Goal: Task Accomplishment & Management: Use online tool/utility

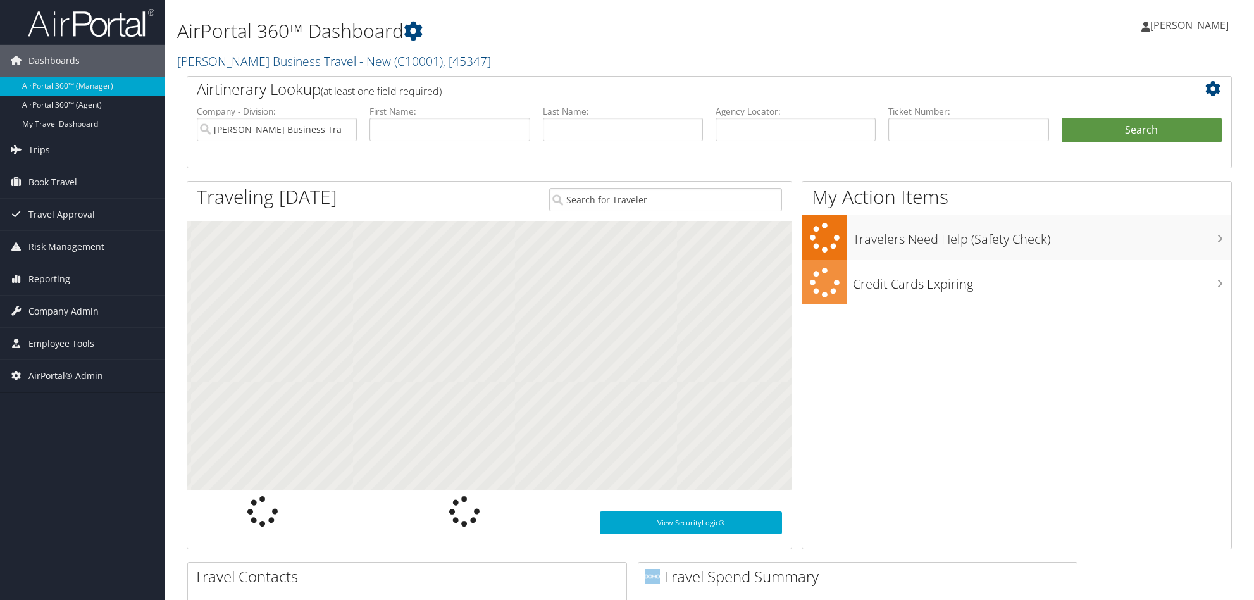
click at [245, 55] on link "[PERSON_NAME] Business Travel - New ( C10001 ) , [ 45347 ]" at bounding box center [334, 61] width 314 height 17
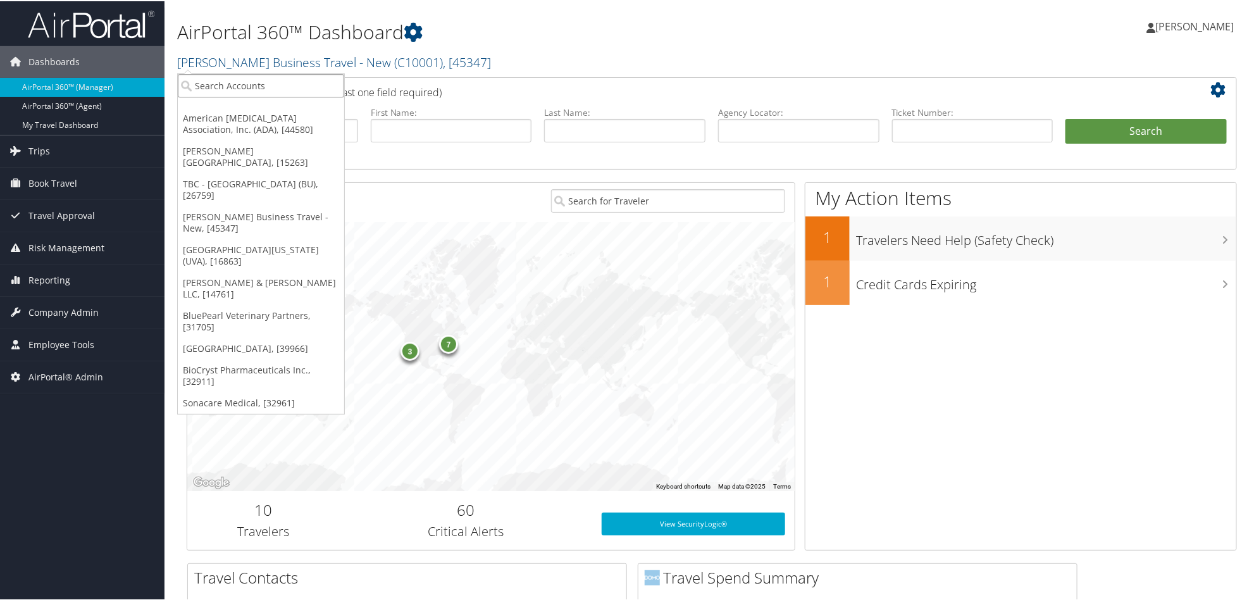
click at [247, 73] on input "search" at bounding box center [261, 84] width 166 height 23
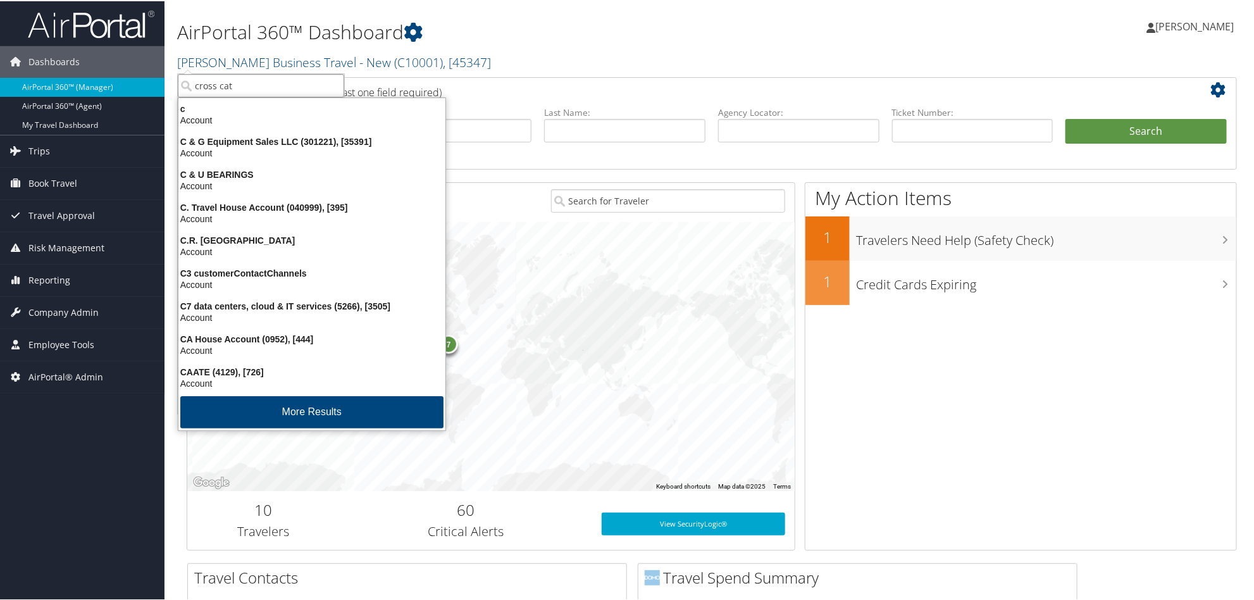
type input "cross cath"
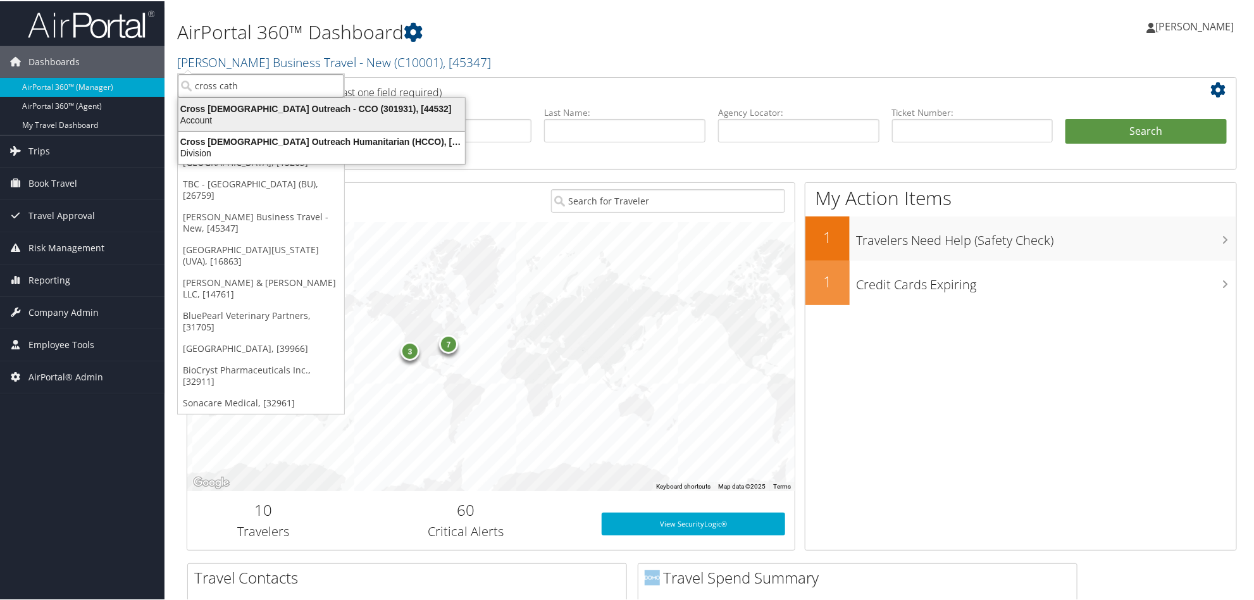
click at [213, 111] on div "Cross Catholic Outreach - CCO (301931), [44532]" at bounding box center [322, 107] width 302 height 11
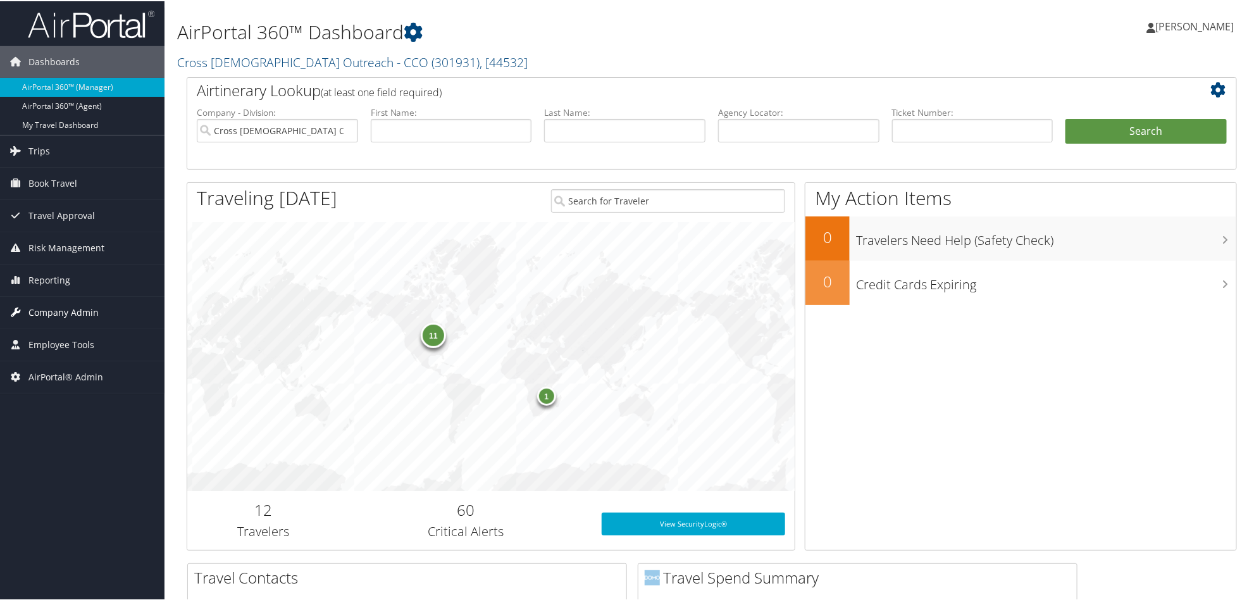
click at [61, 314] on span "Company Admin" at bounding box center [63, 311] width 70 height 32
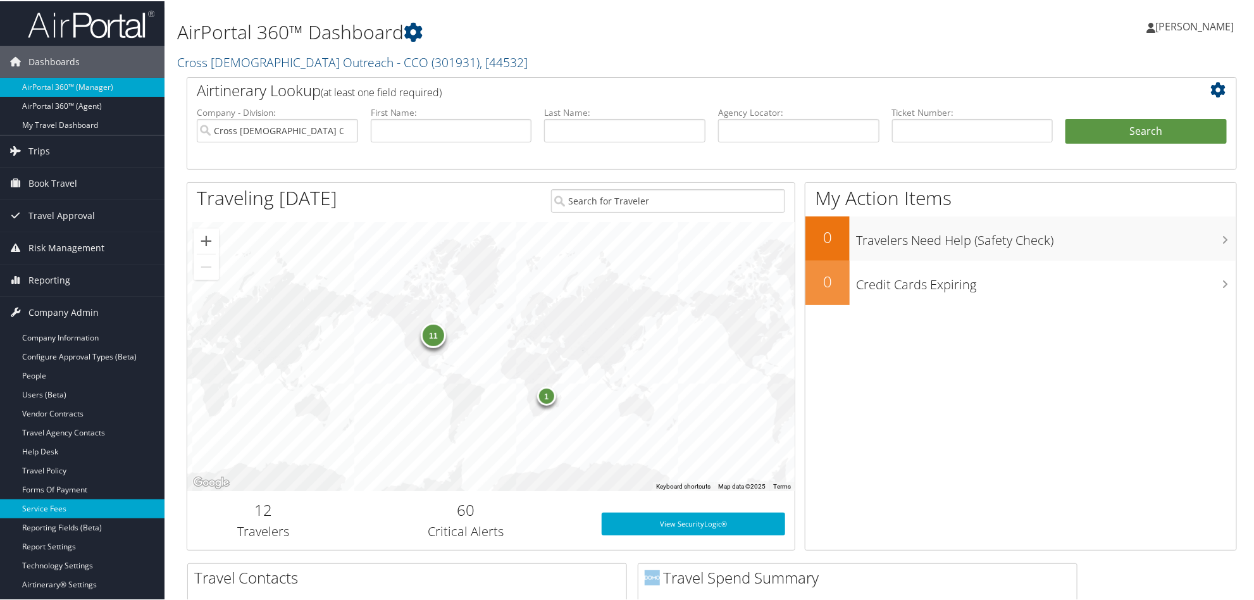
click at [63, 509] on link "Service Fees" at bounding box center [82, 507] width 164 height 19
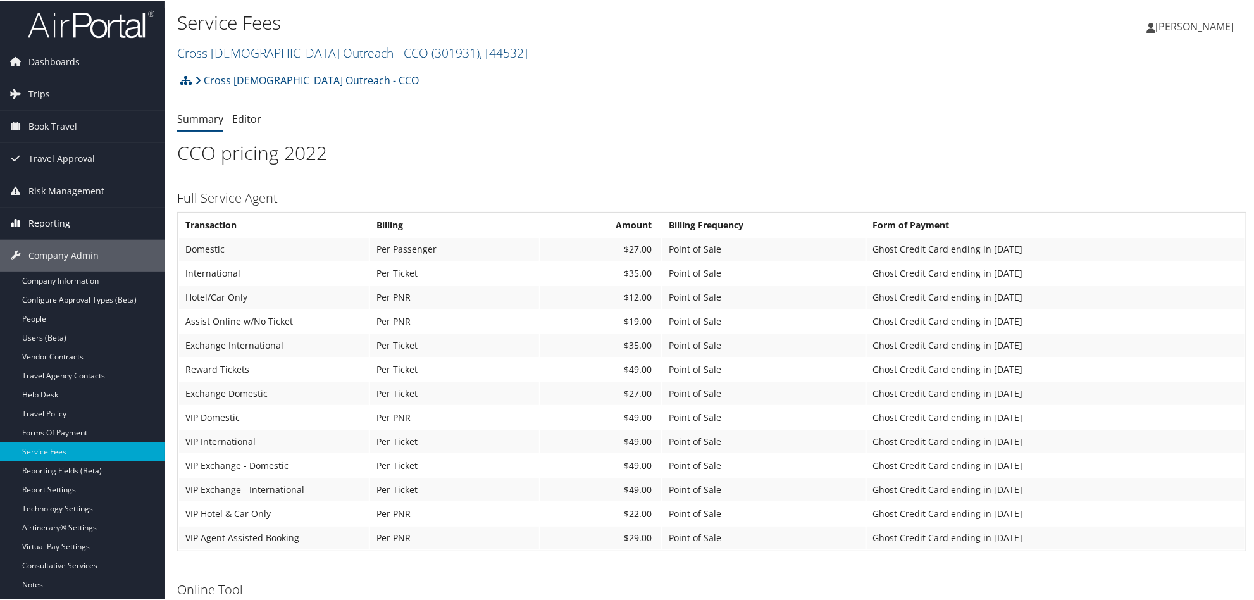
click at [51, 225] on span "Reporting" at bounding box center [49, 222] width 42 height 32
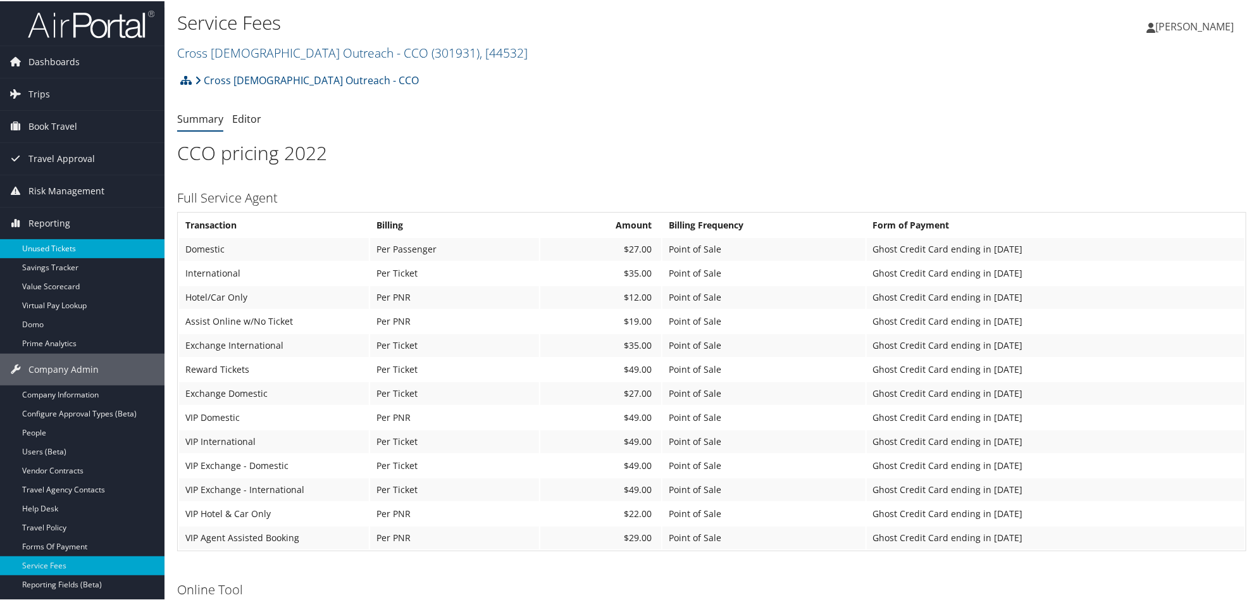
click at [42, 245] on link "Unused Tickets" at bounding box center [82, 247] width 164 height 19
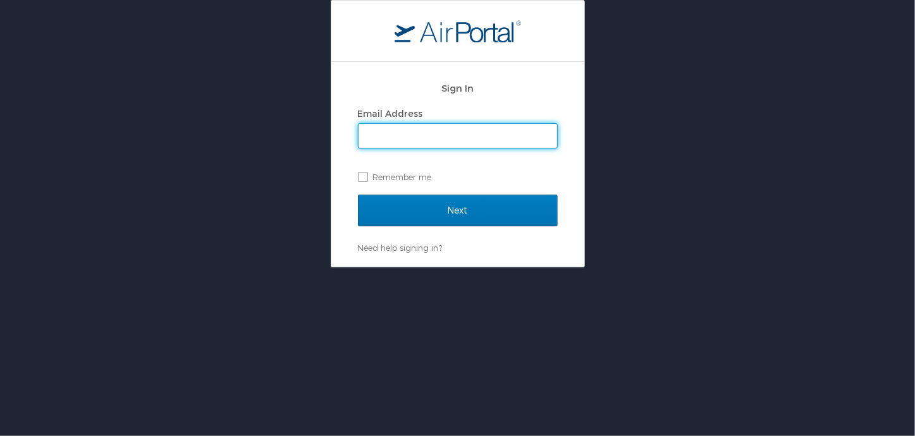
type input "[PERSON_NAME][EMAIL_ADDRESS][PERSON_NAME][DOMAIN_NAME]"
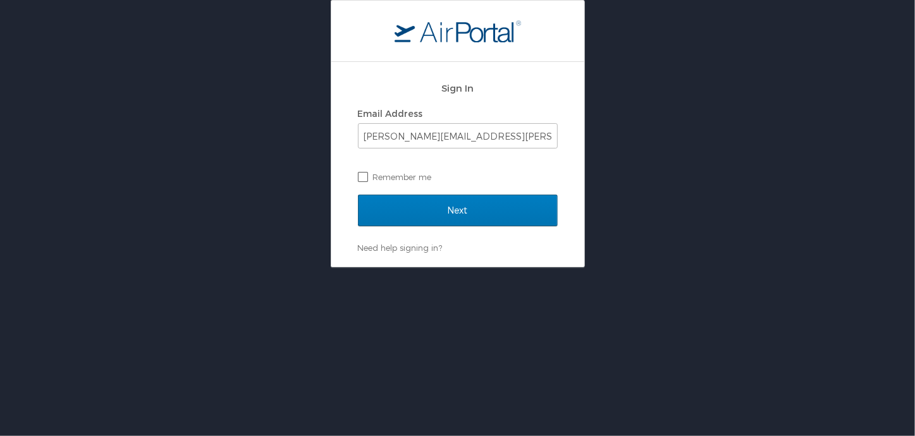
click at [361, 176] on label "Remember me" at bounding box center [458, 177] width 200 height 19
click at [361, 176] on input "Remember me" at bounding box center [362, 176] width 8 height 8
checkbox input "true"
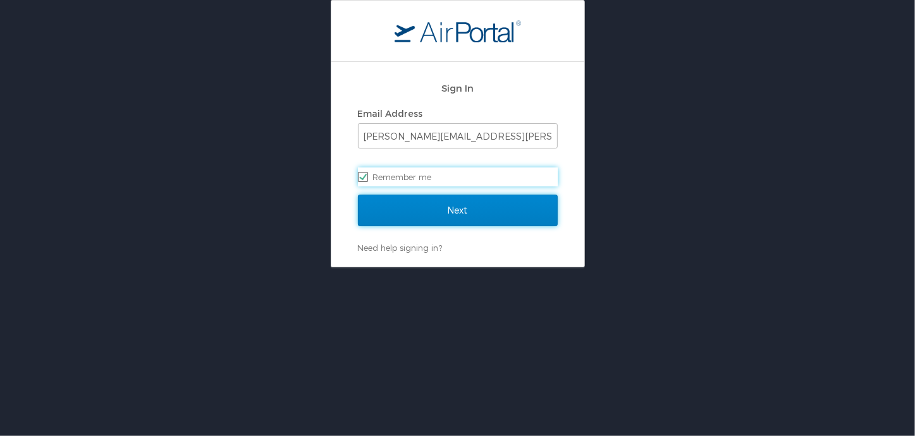
click at [441, 211] on input "Next" at bounding box center [458, 211] width 200 height 32
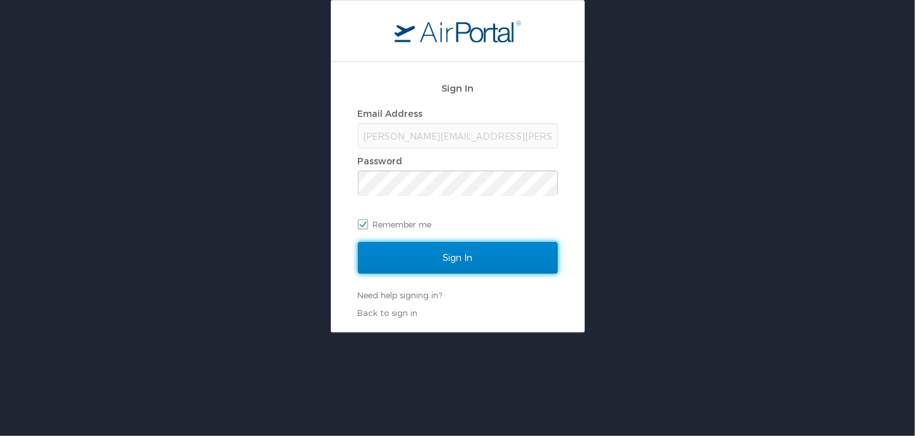
click at [455, 254] on input "Sign In" at bounding box center [458, 258] width 200 height 32
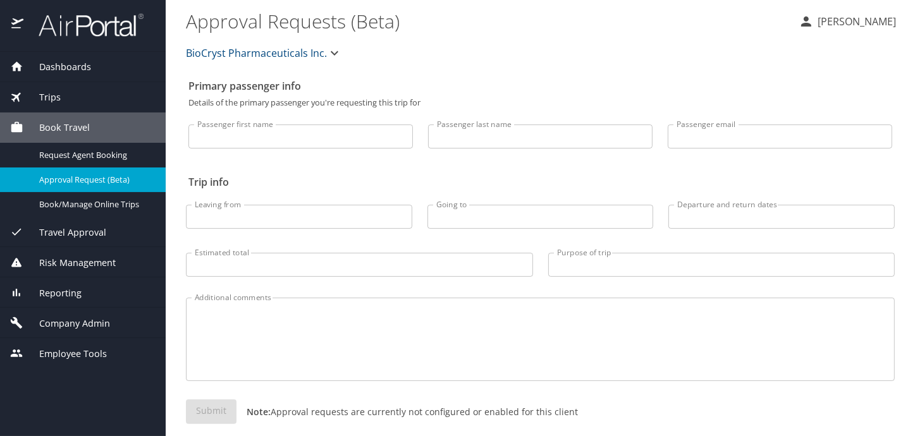
click at [64, 291] on span "Reporting" at bounding box center [52, 294] width 58 height 14
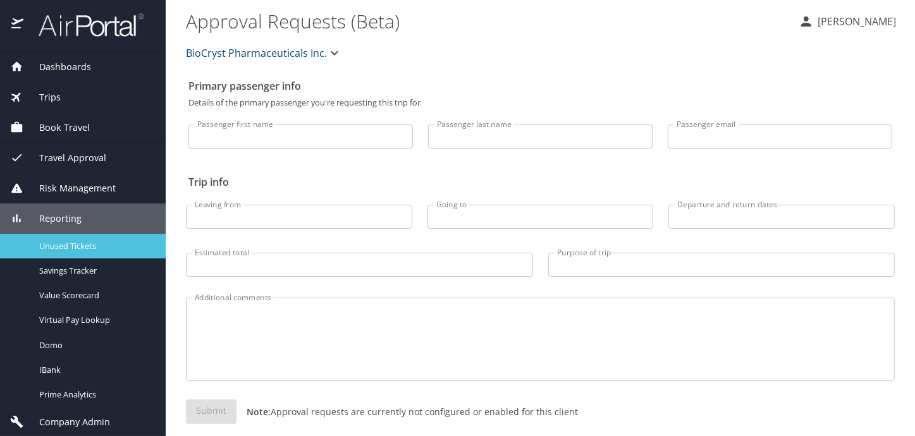
click at [89, 247] on span "Unused Tickets" at bounding box center [94, 246] width 111 height 12
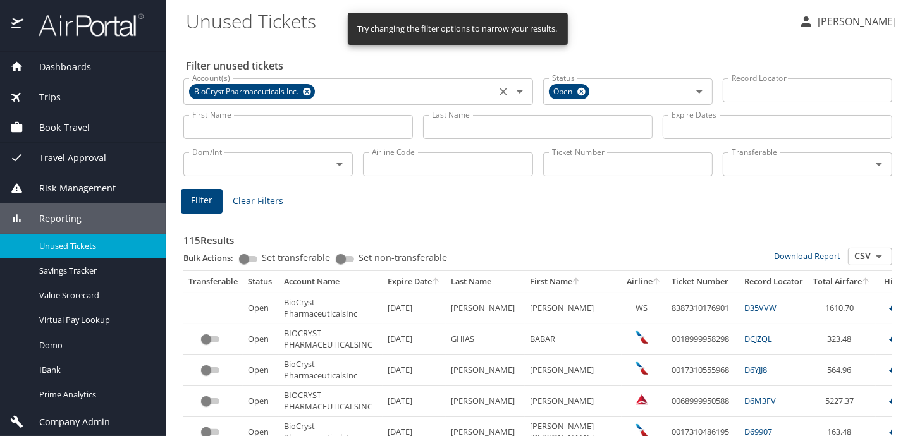
click at [306, 92] on icon at bounding box center [306, 92] width 9 height 14
click at [306, 92] on input "Account(s)" at bounding box center [339, 90] width 305 height 16
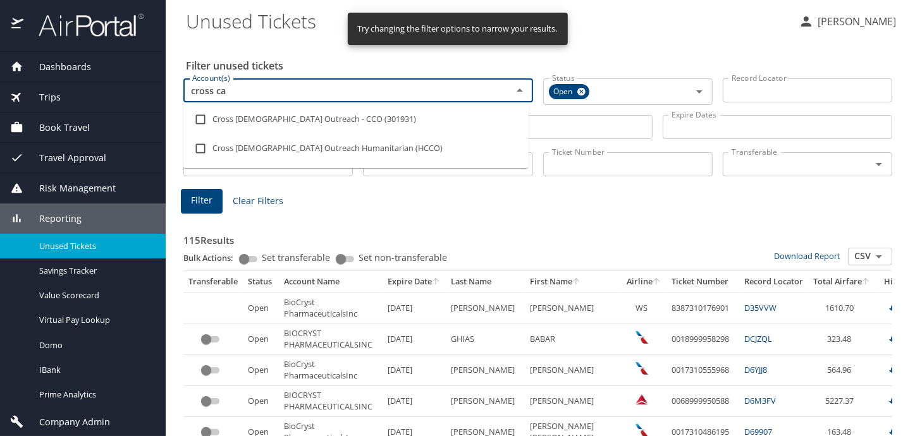
type input "cross cat"
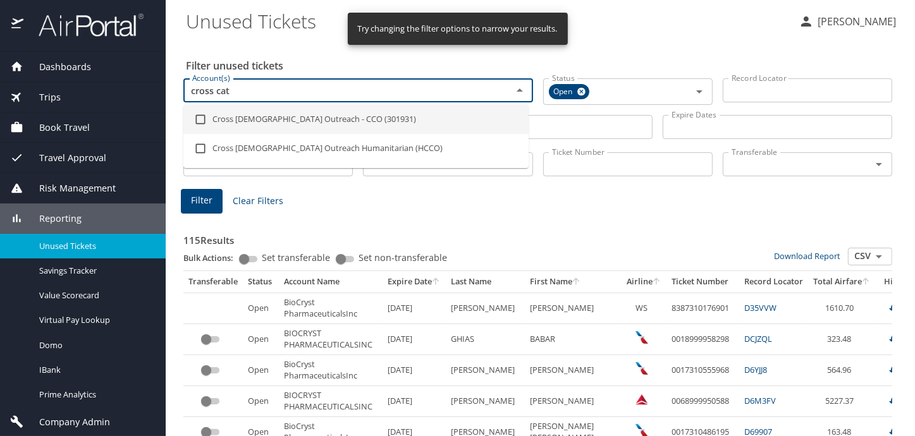
click at [201, 116] on input "checkbox" at bounding box center [201, 120] width 24 height 24
checkbox input "true"
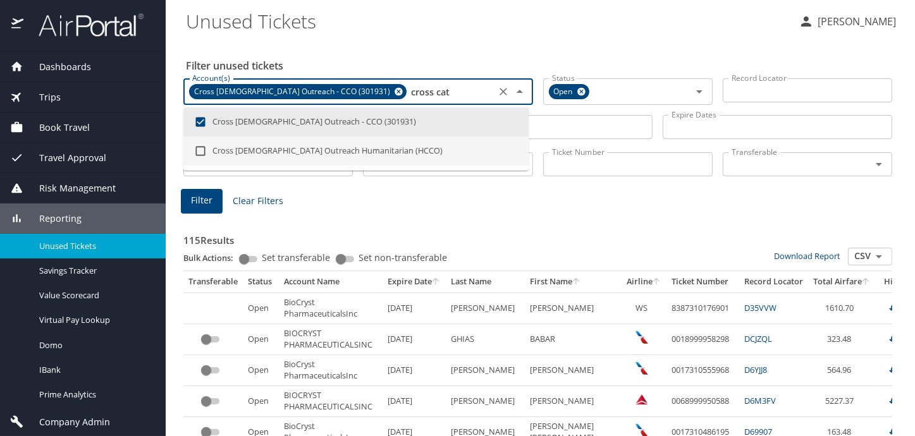
type input "cross cat"
click at [201, 199] on span "Filter" at bounding box center [202, 201] width 22 height 16
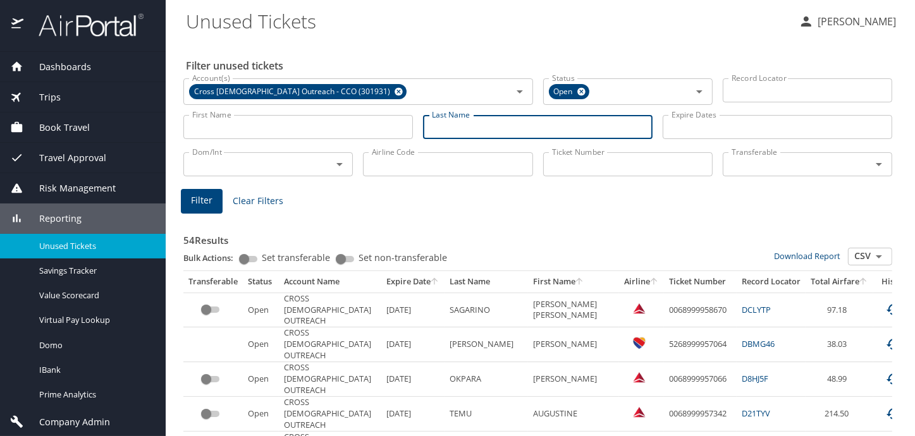
click at [494, 127] on input "Last Name" at bounding box center [538, 127] width 230 height 24
type input "singh"
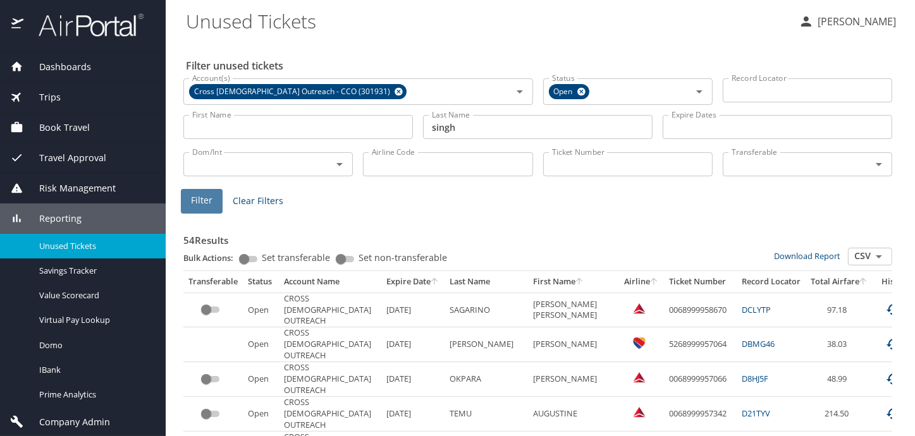
click at [196, 199] on span "Filter" at bounding box center [202, 201] width 22 height 16
